Goal: Task Accomplishment & Management: Manage account settings

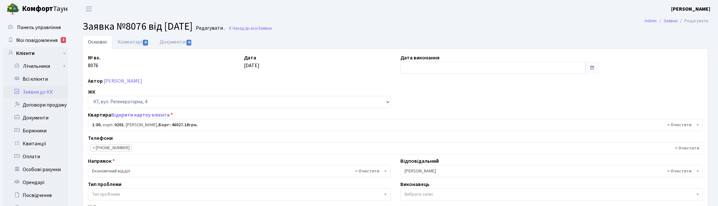
select select "80"
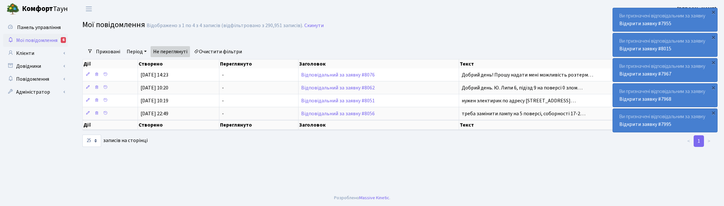
select select "25"
click at [33, 53] on link "Клієнти" at bounding box center [35, 53] width 65 height 13
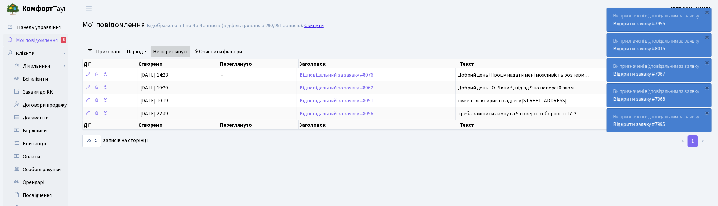
click at [309, 28] on link "Скинути" at bounding box center [313, 26] width 19 height 6
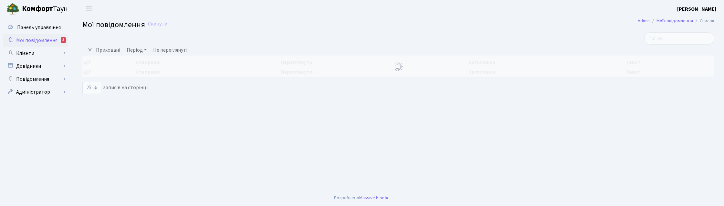
select select "25"
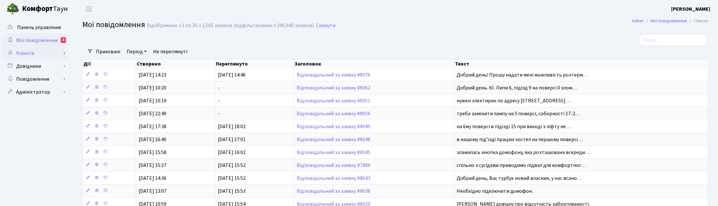
click at [25, 52] on link "Клієнти" at bounding box center [35, 53] width 65 height 13
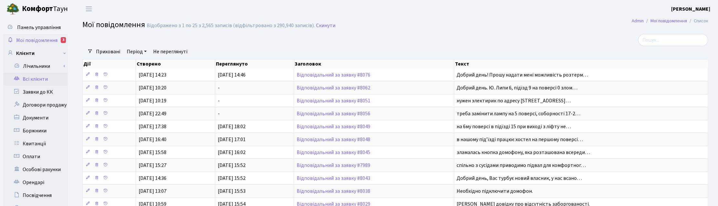
click at [36, 79] on link "Всі клієнти" at bounding box center [35, 79] width 65 height 13
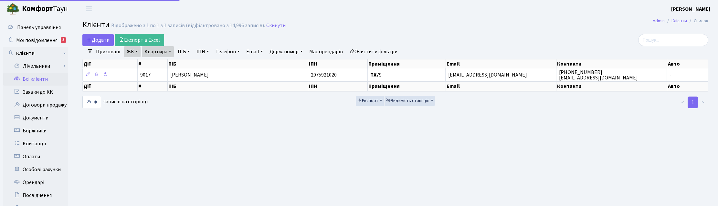
select select "25"
click at [167, 51] on link "Квартира" at bounding box center [158, 51] width 32 height 11
click at [162, 63] on input "79" at bounding box center [161, 64] width 38 height 12
type input "7"
type input "216"
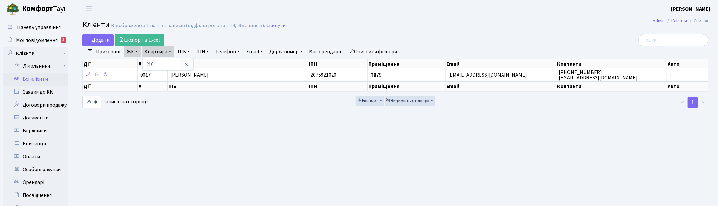
click at [131, 49] on link "ЖК" at bounding box center [132, 51] width 16 height 11
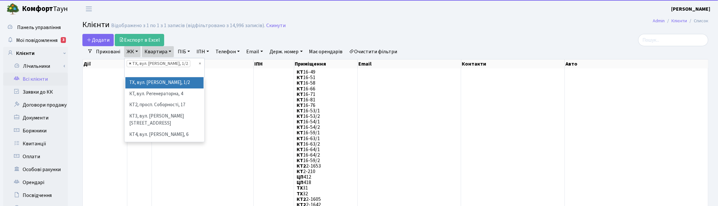
click at [129, 63] on span "×" at bounding box center [130, 63] width 2 height 6
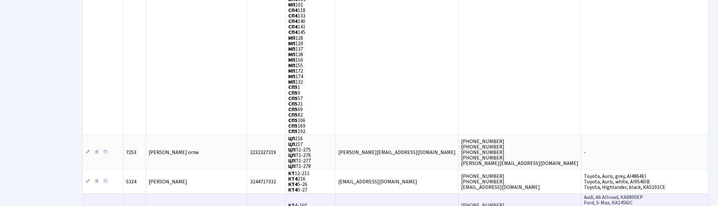
scroll to position [2261, 0]
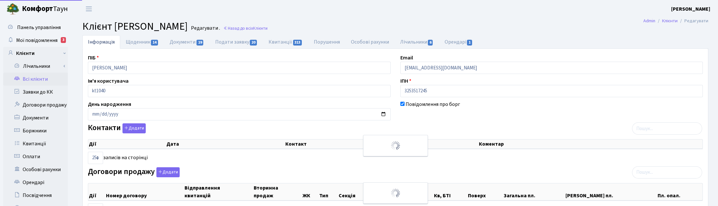
select select "25"
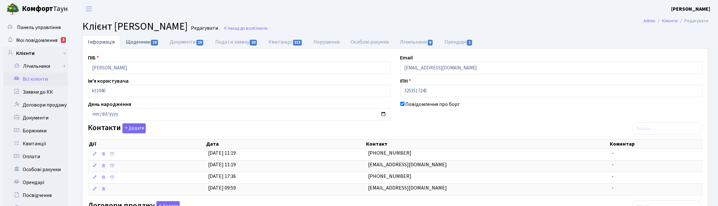
click at [139, 41] on link "Щоденник 14" at bounding box center [142, 41] width 44 height 13
select select "25"
